Goal: Navigation & Orientation: Find specific page/section

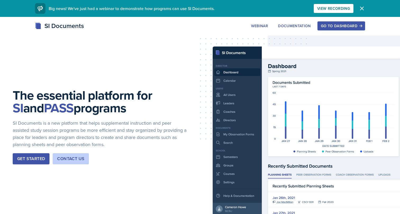
click at [335, 24] on div "Go to Dashboard" at bounding box center [341, 26] width 41 height 4
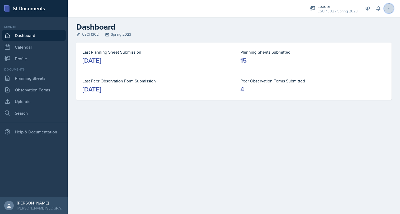
click at [389, 8] on icon at bounding box center [388, 8] width 5 height 5
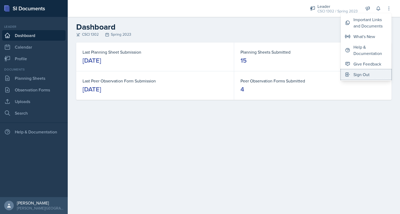
click at [363, 77] on div "Sign Out" at bounding box center [361, 74] width 16 height 6
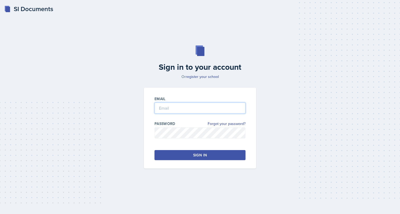
type input "[PERSON_NAME][EMAIL_ADDRESS][DOMAIN_NAME]"
click at [104, 114] on div "Sign in to your account Or register your school Email [PERSON_NAME][EMAIL_ADDRE…" at bounding box center [199, 107] width 383 height 157
click at [198, 110] on input "[PERSON_NAME][EMAIL_ADDRESS][DOMAIN_NAME]" at bounding box center [199, 108] width 91 height 11
click at [106, 120] on div "Sign in to your account Or register your school Email Password Forgot your pass…" at bounding box center [199, 107] width 383 height 157
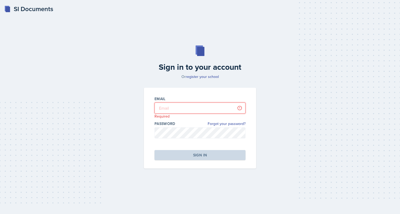
click at [188, 111] on input "email" at bounding box center [199, 108] width 91 height 11
type input "[PERSON_NAME][EMAIL_ADDRESS][PERSON_NAME][DOMAIN_NAME]"
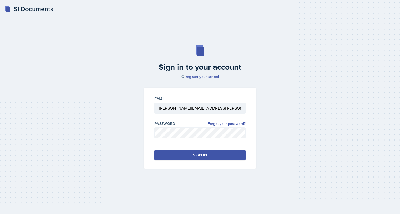
click at [188, 154] on button "Sign in" at bounding box center [199, 155] width 91 height 10
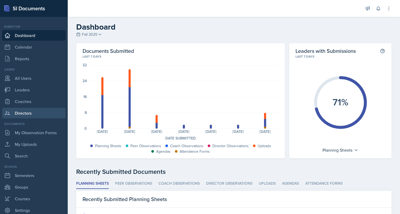
click at [25, 118] on link "Directors" at bounding box center [33, 113] width 63 height 11
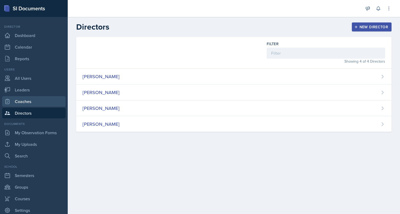
click at [26, 104] on link "Coaches" at bounding box center [33, 101] width 63 height 11
select select "986fdc3e-2246-4ffd-9cb8-78666de4ebed"
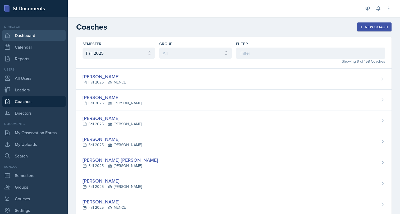
click at [27, 37] on link "Dashboard" at bounding box center [33, 35] width 63 height 11
